Goal: Find specific page/section: Find specific page/section

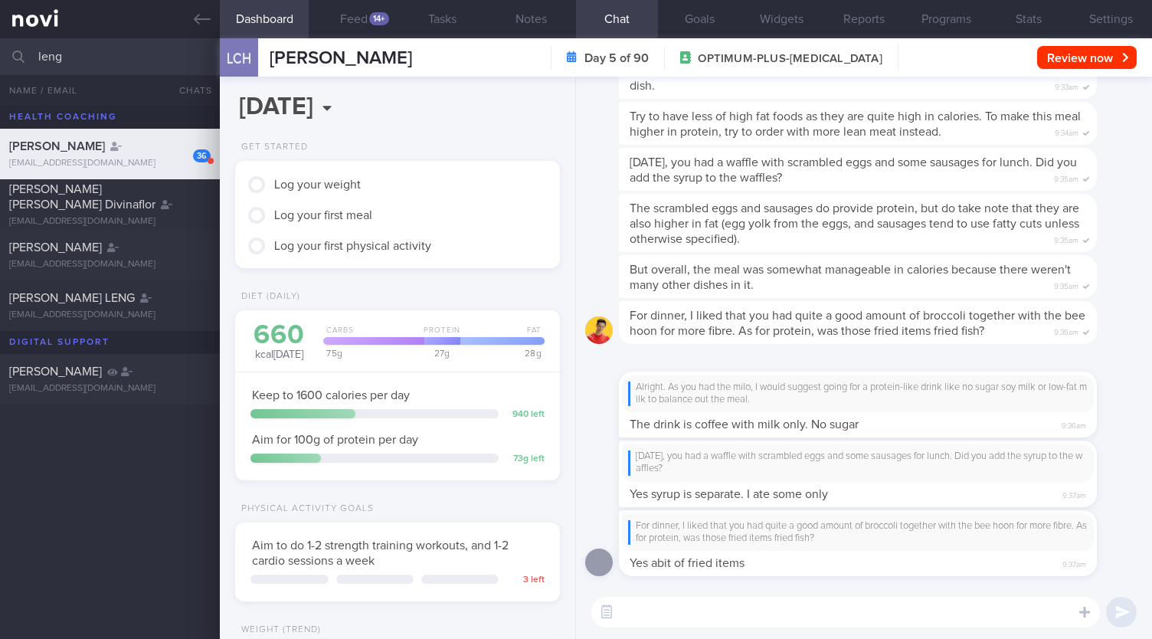
scroll to position [164, 285]
drag, startPoint x: 43, startPoint y: 56, endPoint x: 3, endPoint y: 49, distance: 40.4
click at [0, 55] on input "leng" at bounding box center [576, 56] width 1152 height 37
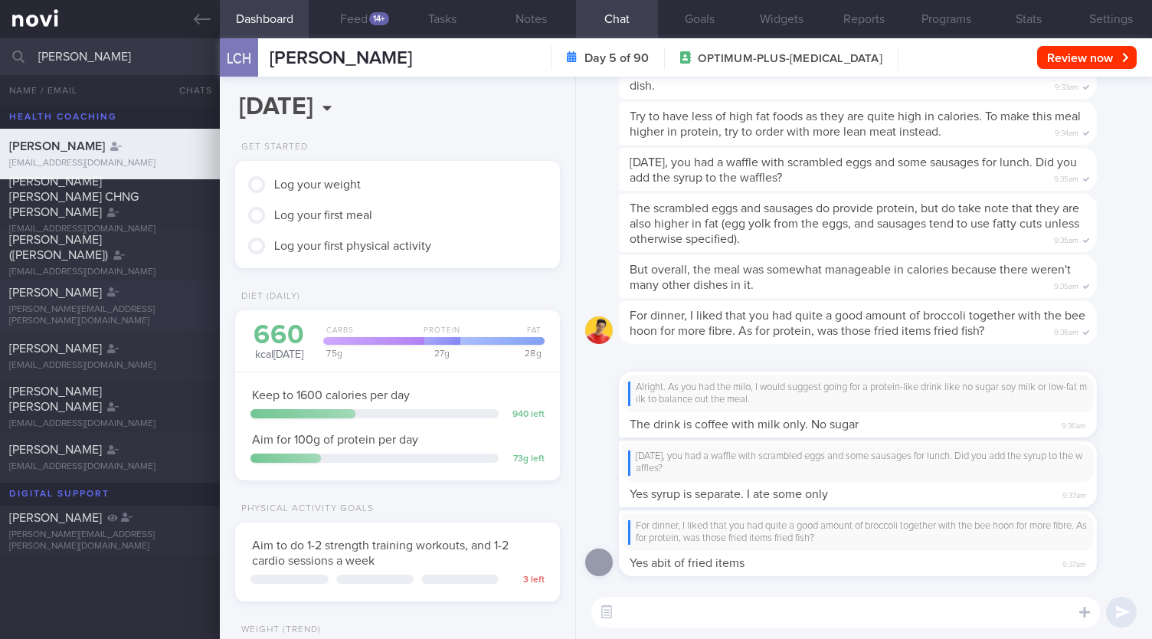
type input "[PERSON_NAME]"
click at [152, 325] on div "[PERSON_NAME] [PERSON_NAME][EMAIL_ADDRESS][PERSON_NAME][DOMAIN_NAME]" at bounding box center [576, 305] width 1152 height 51
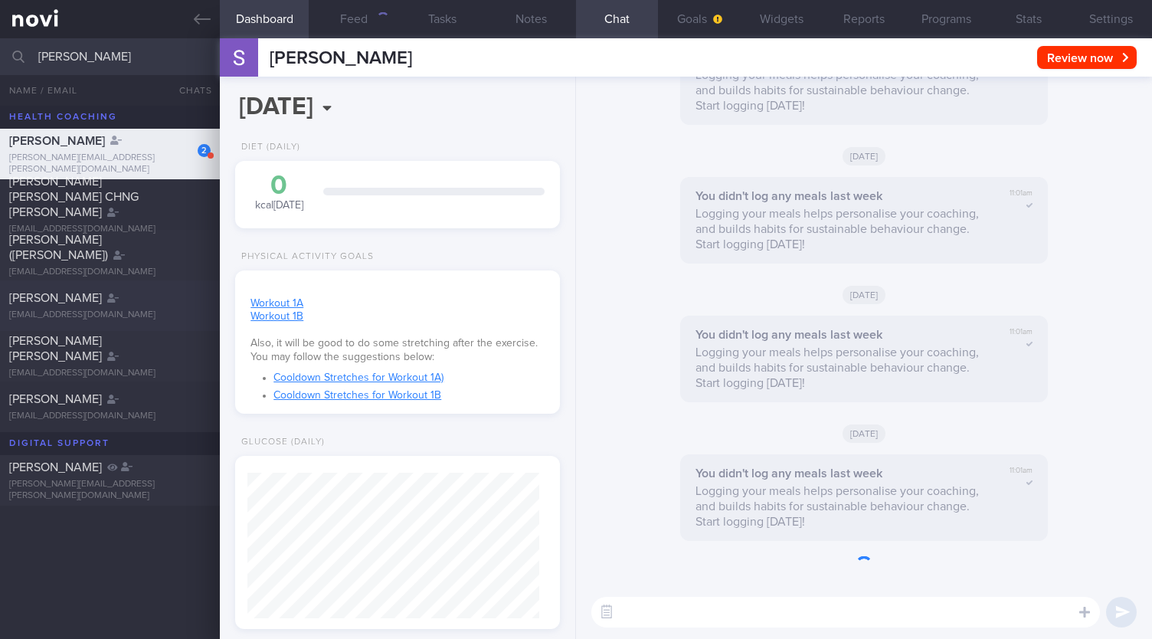
scroll to position [146, 291]
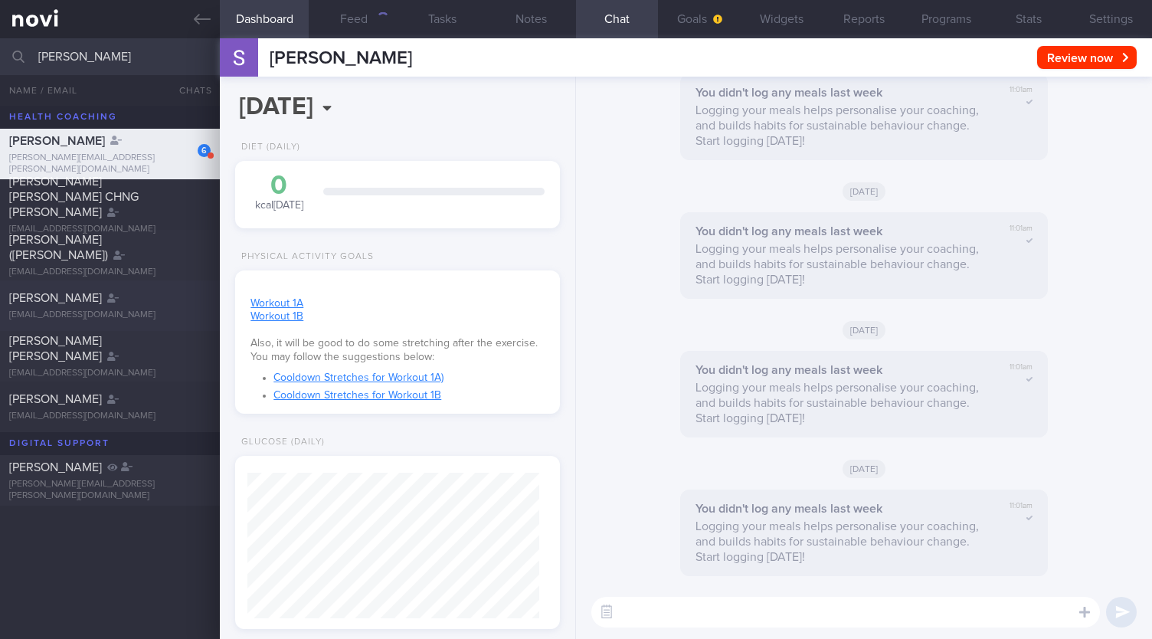
click at [141, 322] on div "[PERSON_NAME] [EMAIL_ADDRESS][DOMAIN_NAME]" at bounding box center [576, 305] width 1152 height 51
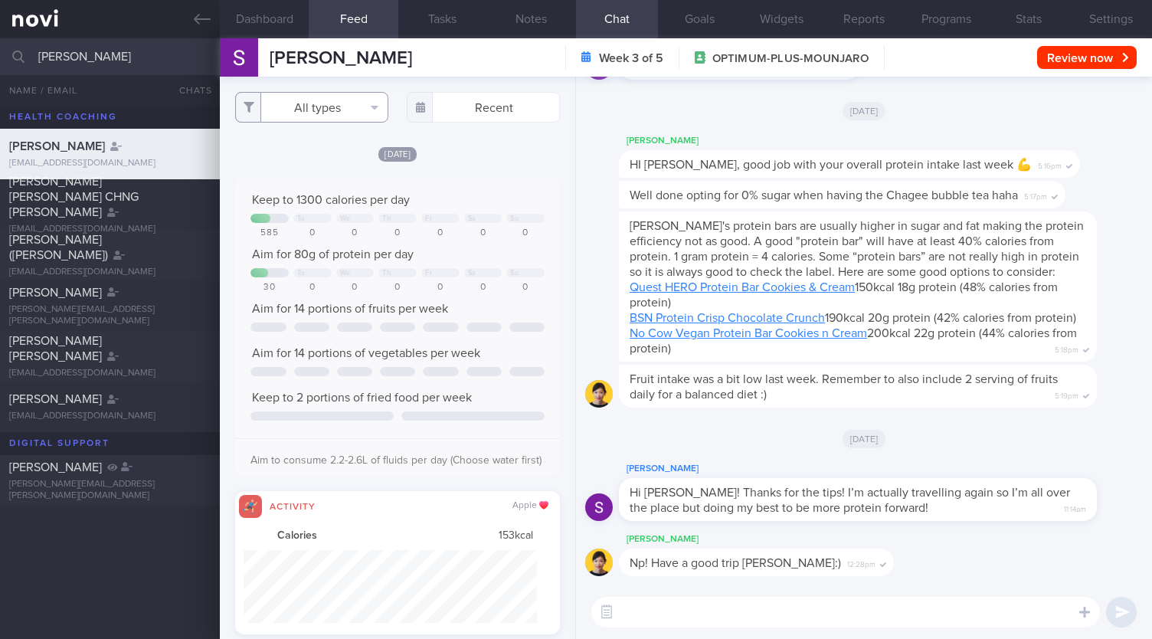
click at [362, 112] on button "All types" at bounding box center [311, 107] width 153 height 31
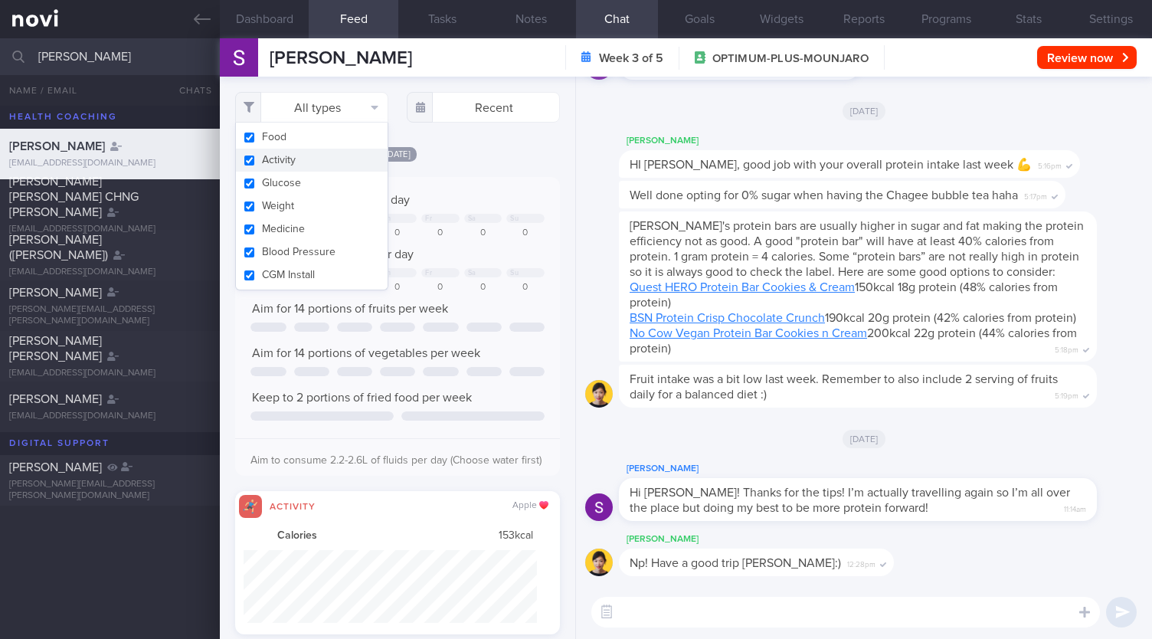
click at [314, 159] on button "Activity" at bounding box center [312, 160] width 152 height 23
checkbox input "false"
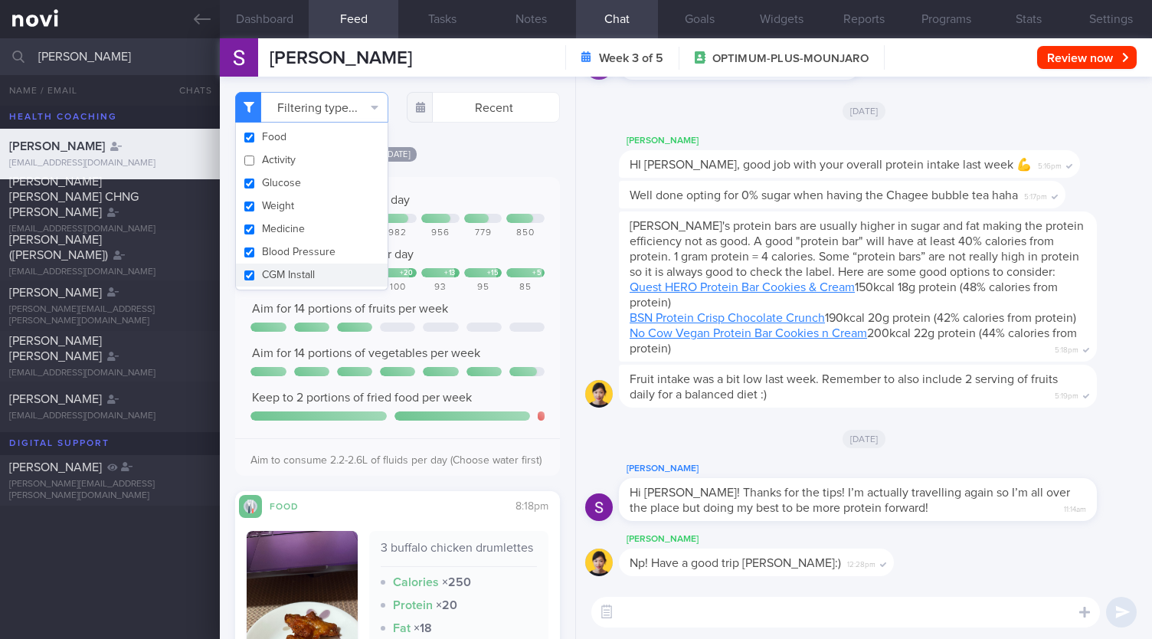
scroll to position [460, 0]
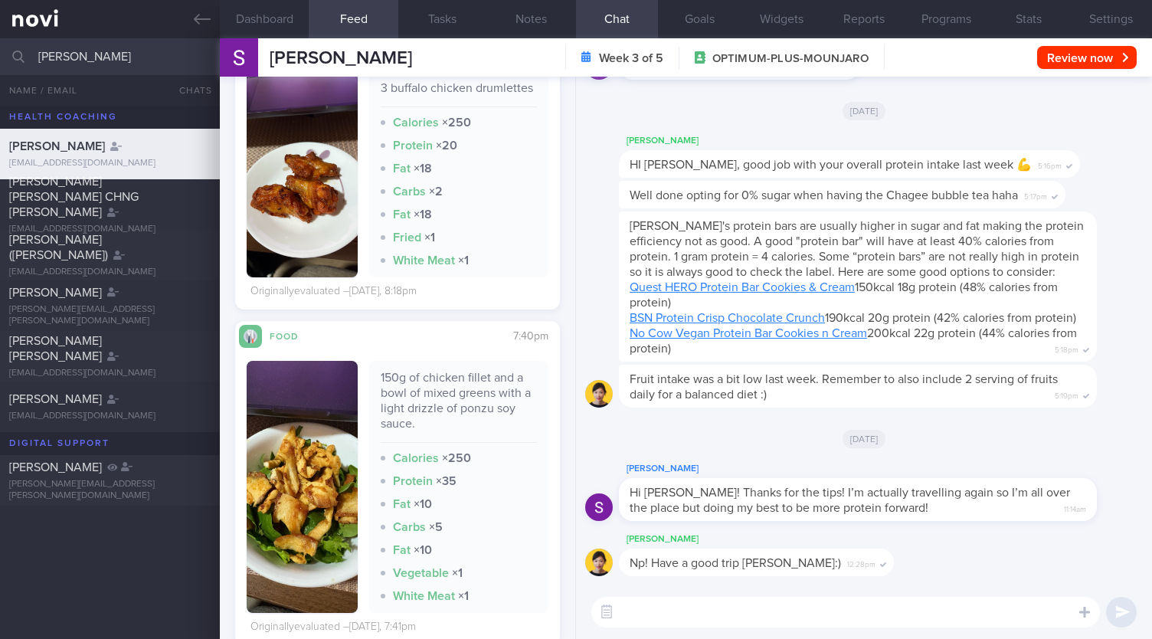
drag, startPoint x: 70, startPoint y: 66, endPoint x: 11, endPoint y: 40, distance: 65.2
click at [5, 64] on div "[PERSON_NAME] All active patients Assigned patients All active patients Archive…" at bounding box center [576, 56] width 1152 height 37
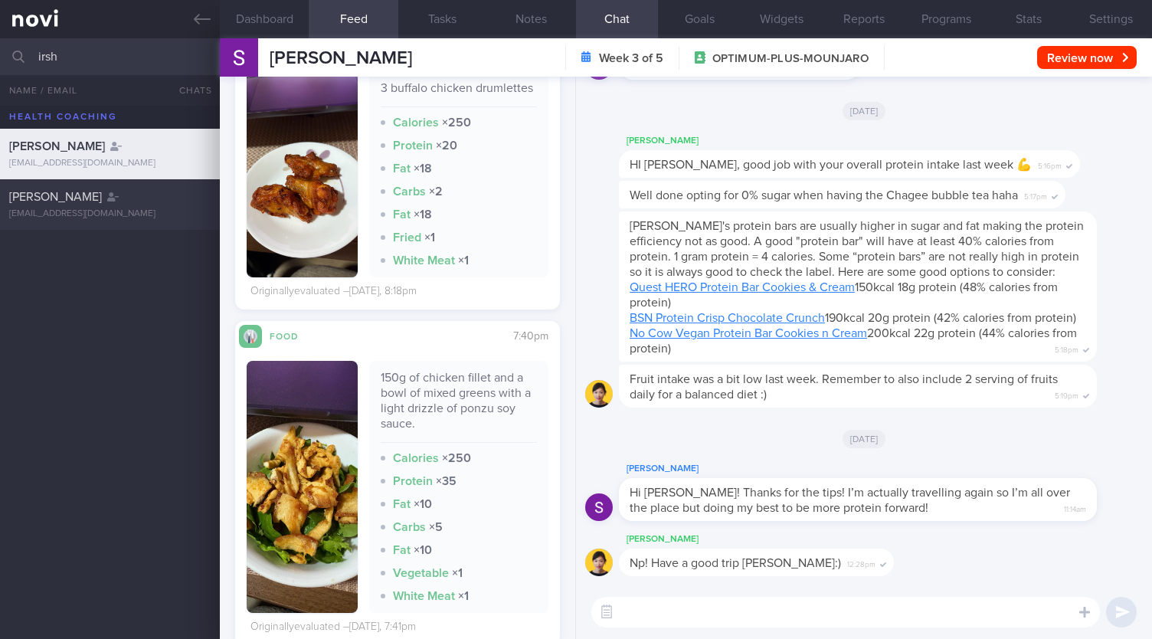
type input "irsh"
click at [99, 226] on div "[PERSON_NAME] [EMAIL_ADDRESS][DOMAIN_NAME]" at bounding box center [576, 204] width 1152 height 51
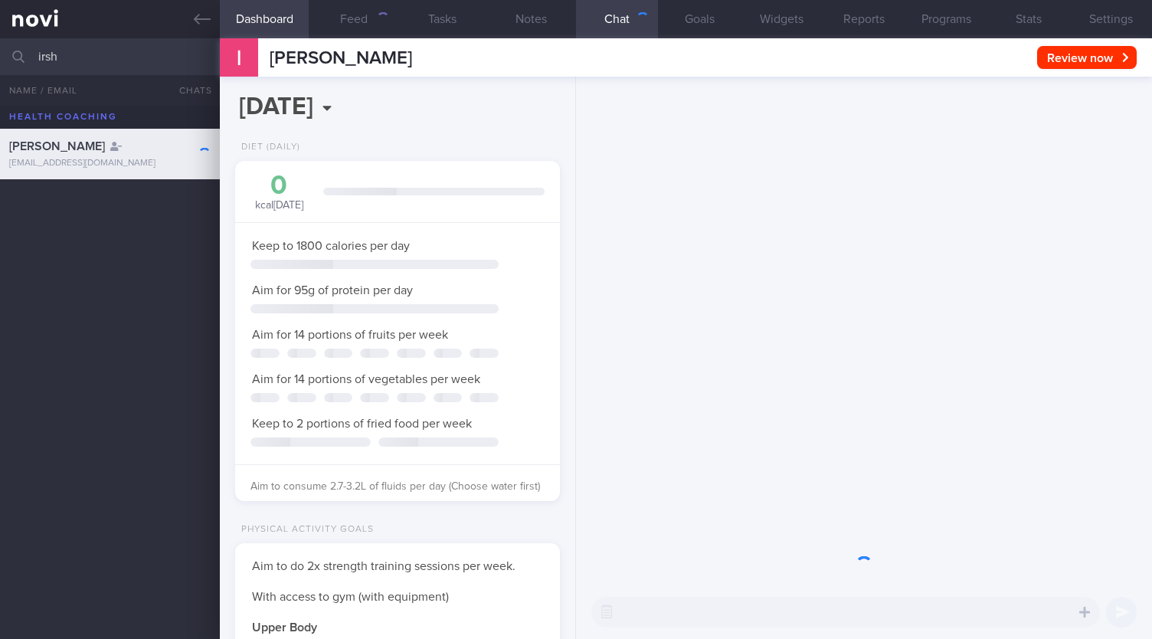
scroll to position [164, 285]
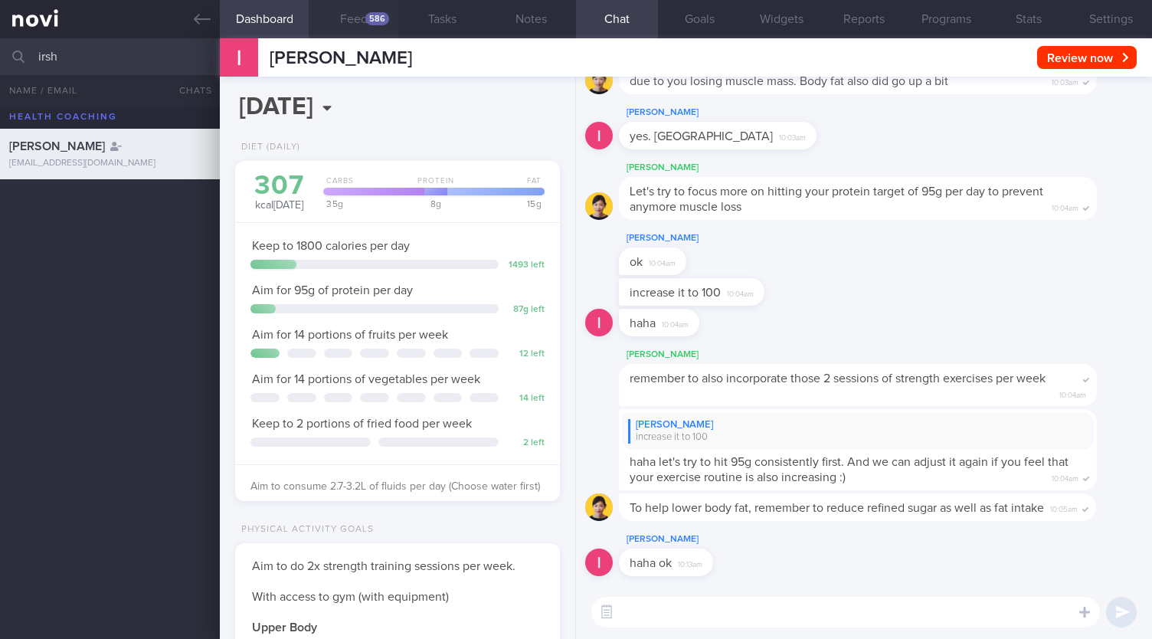
click at [359, 21] on button "Feed 586" at bounding box center [353, 19] width 89 height 38
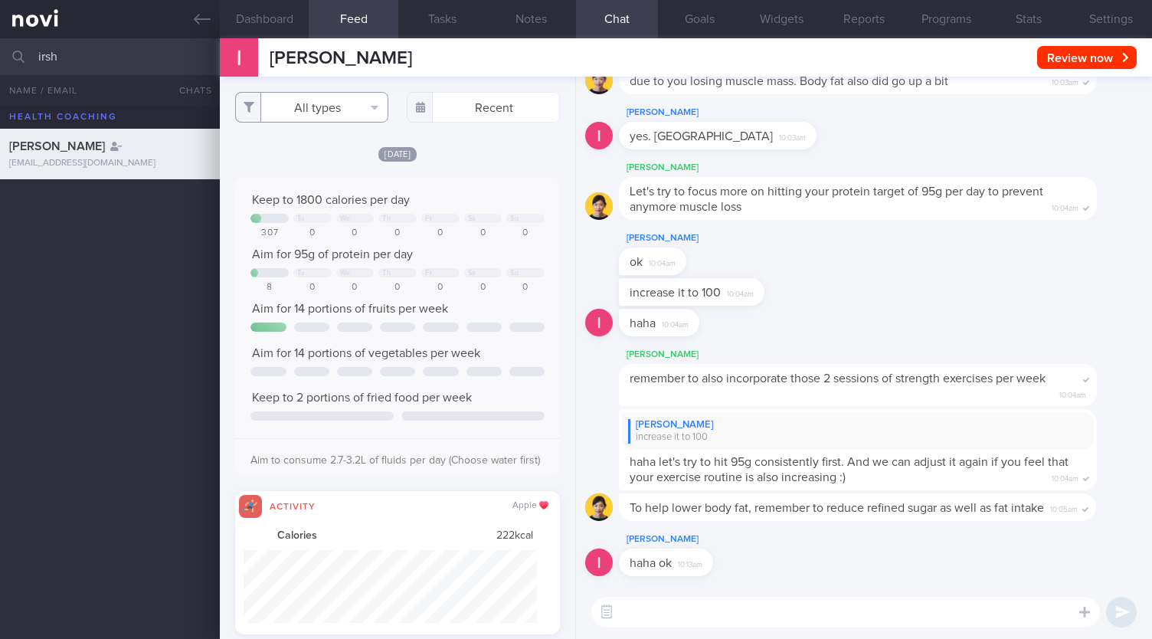
drag, startPoint x: 350, startPoint y: 102, endPoint x: 340, endPoint y: 163, distance: 62.1
click at [349, 102] on button "All types" at bounding box center [311, 107] width 153 height 31
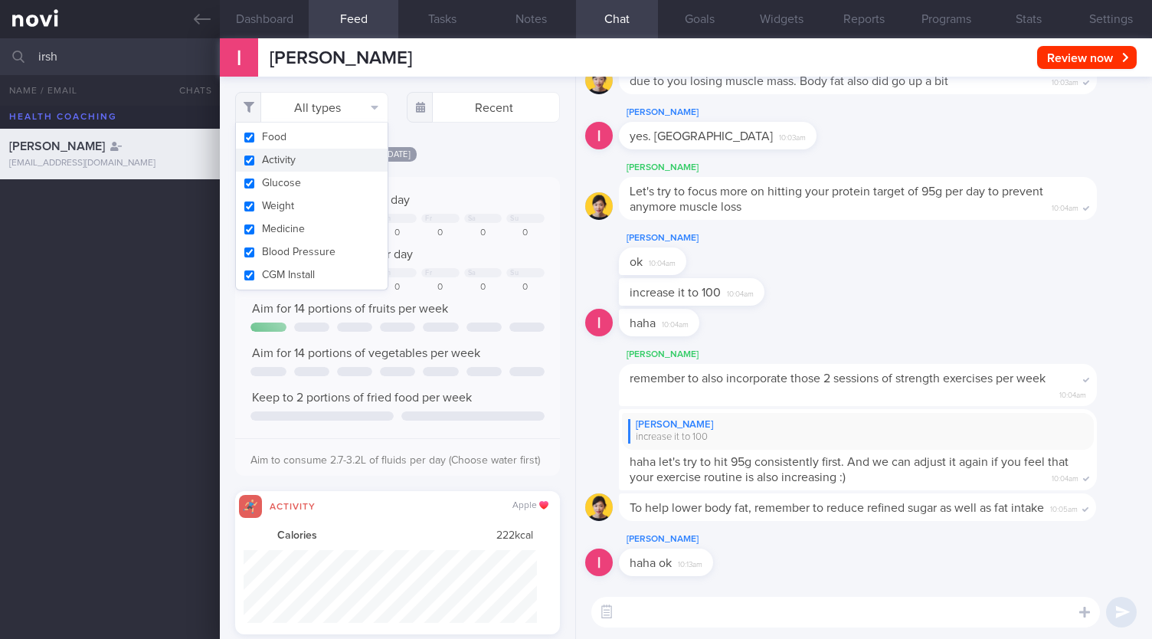
click at [329, 159] on button "Activity" at bounding box center [312, 160] width 152 height 23
checkbox input "false"
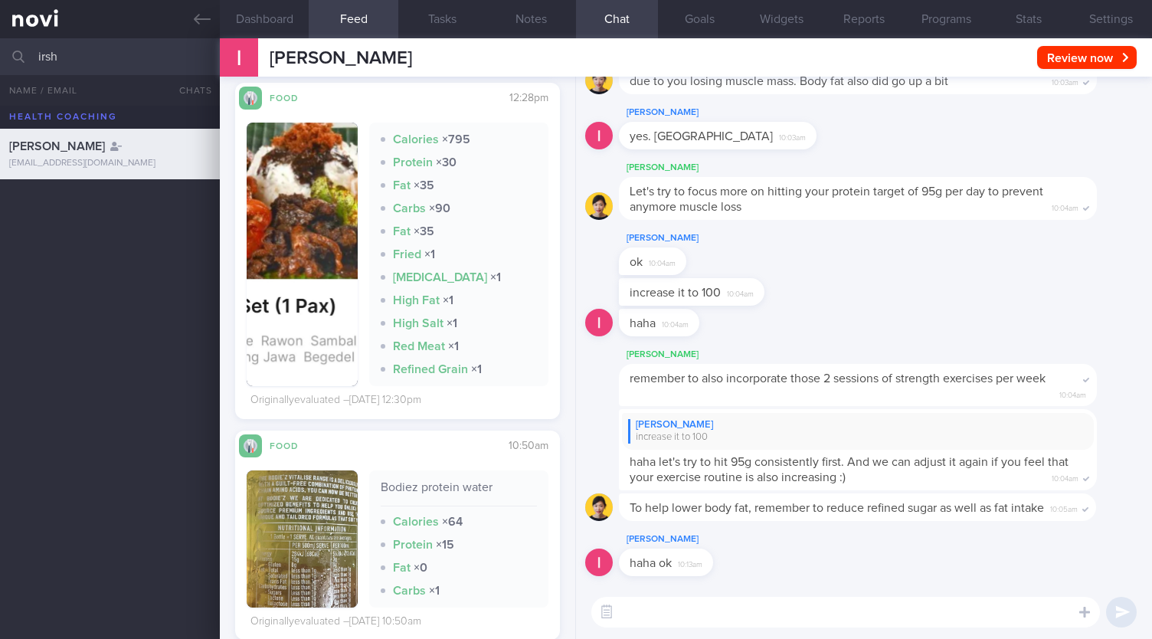
click at [291, 257] on button "button" at bounding box center [302, 255] width 111 height 264
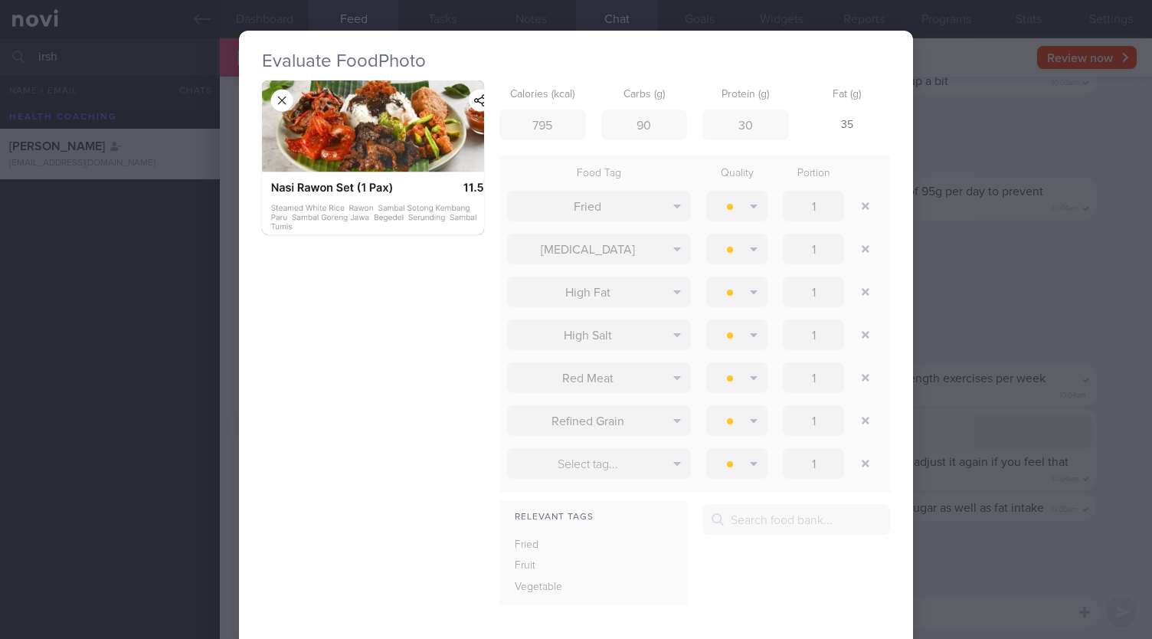
click at [268, 97] on button "button" at bounding box center [373, 157] width 222 height 154
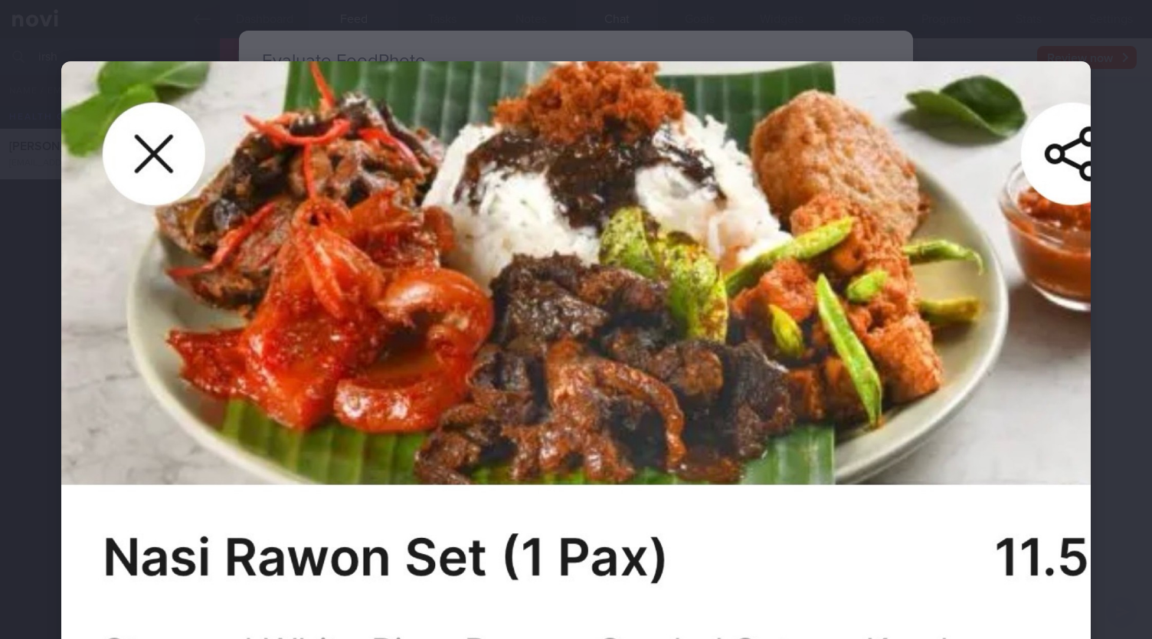
click at [178, 132] on img at bounding box center [576, 417] width 1030 height 713
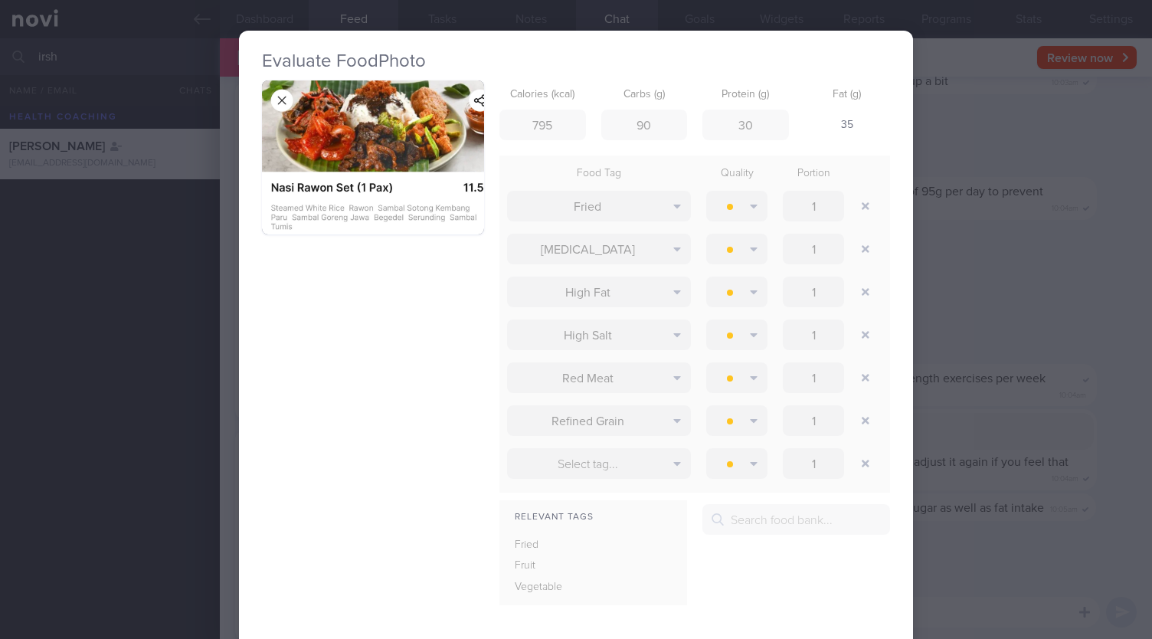
click at [85, 352] on div "Evaluate Food Photo Calories (kcal) 795 Carbs (g) 90 Protein (g) 30 Fat (g) 35 …" at bounding box center [576, 319] width 1152 height 639
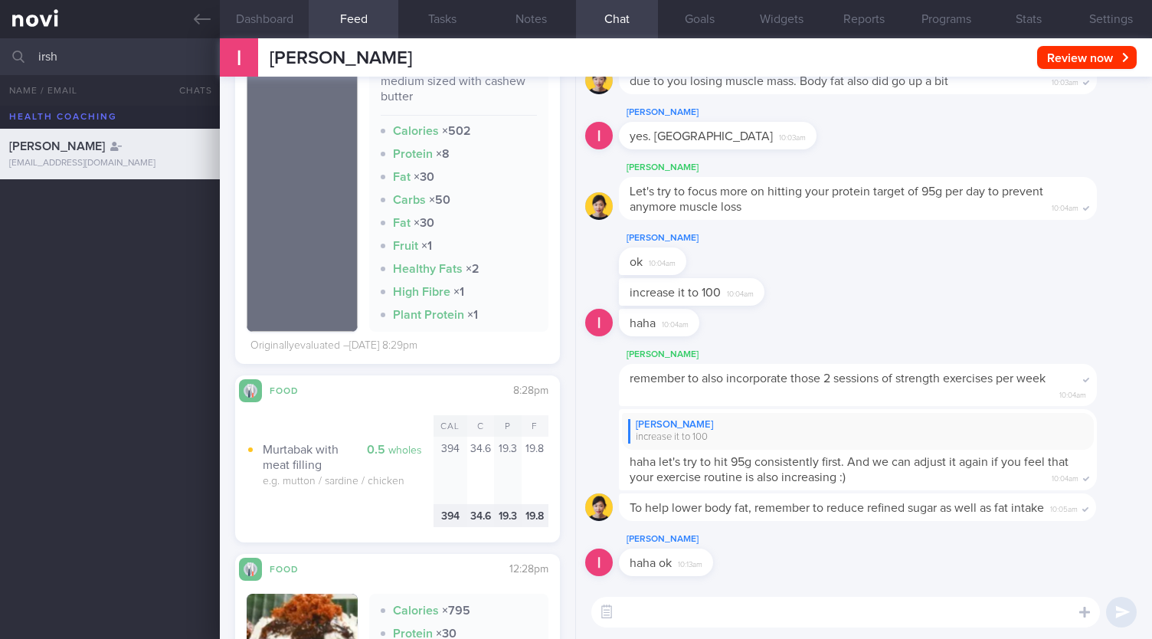
click at [294, 4] on button "Dashboard" at bounding box center [264, 19] width 89 height 38
